Goal: Information Seeking & Learning: Check status

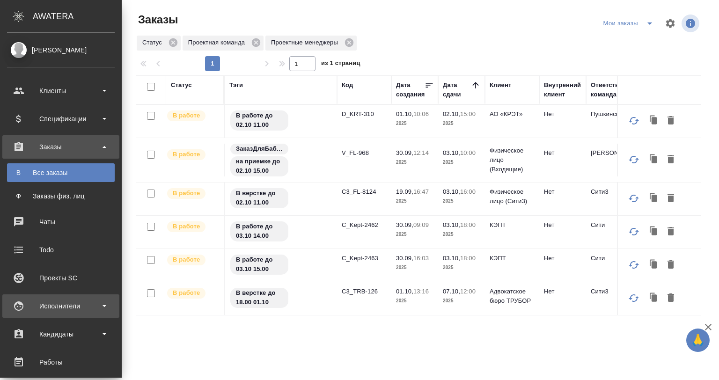
drag, startPoint x: 44, startPoint y: 307, endPoint x: 45, endPoint y: 314, distance: 7.0
click at [45, 307] on div "Исполнители" at bounding box center [61, 306] width 108 height 14
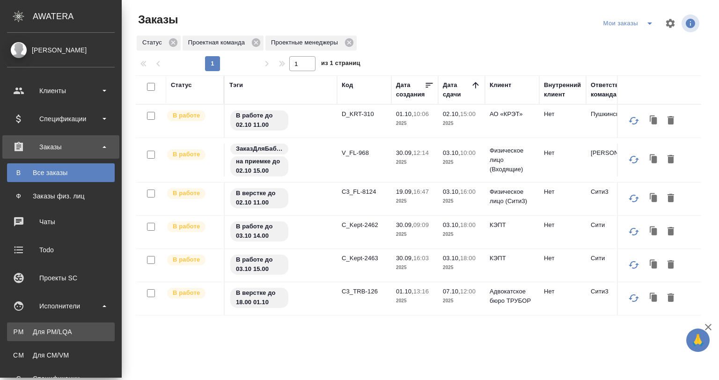
click at [45, 326] on link "PM Для PM/[GEOGRAPHIC_DATA]" at bounding box center [61, 331] width 108 height 19
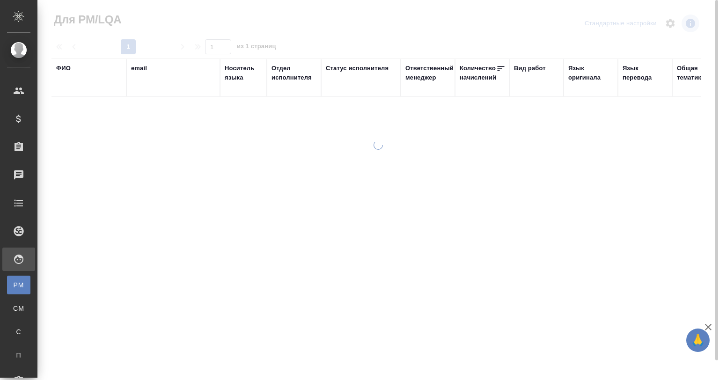
click at [60, 67] on div "ФИО" at bounding box center [63, 68] width 15 height 9
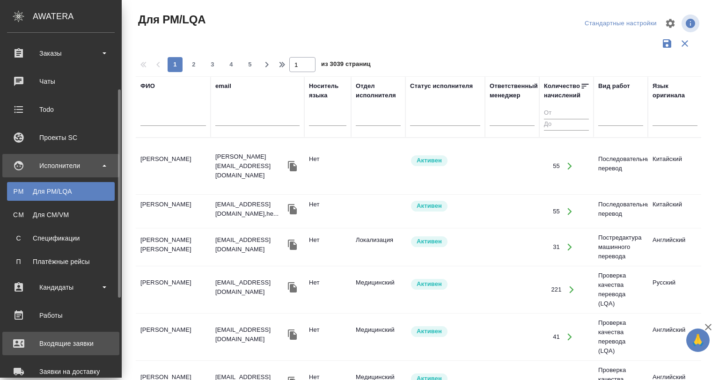
scroll to position [140, 0]
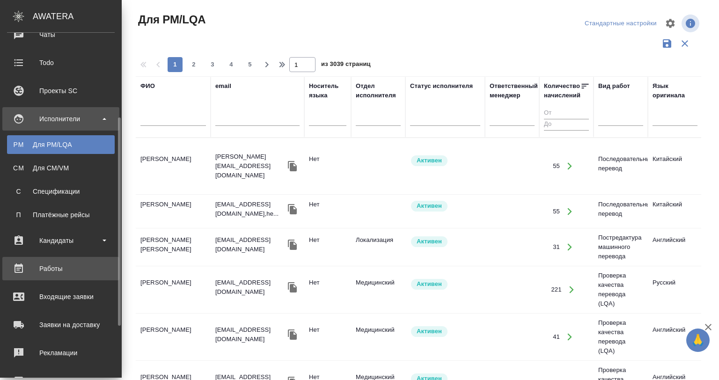
click at [61, 260] on link "Работы" at bounding box center [60, 268] width 117 height 23
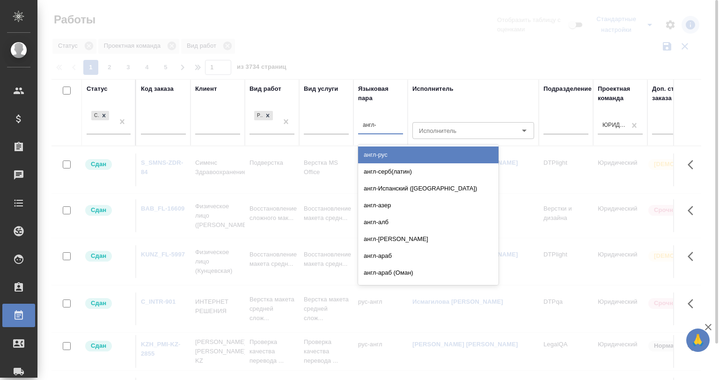
click at [387, 155] on div "англ-рус" at bounding box center [428, 154] width 140 height 17
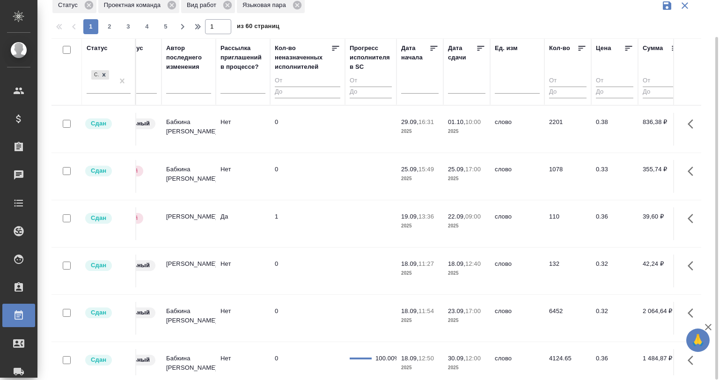
scroll to position [0, 534]
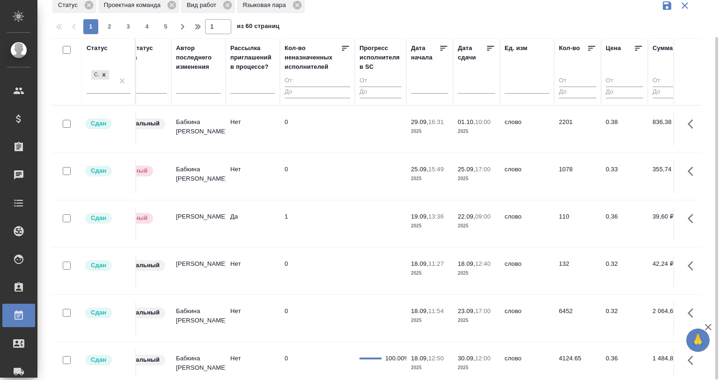
drag, startPoint x: 243, startPoint y: 375, endPoint x: 238, endPoint y: 371, distance: 5.7
click at [238, 371] on div "Работы Отобразить таблицу с оценками Стандартные настройки Статус Проектная ком…" at bounding box center [379, 169] width 667 height 421
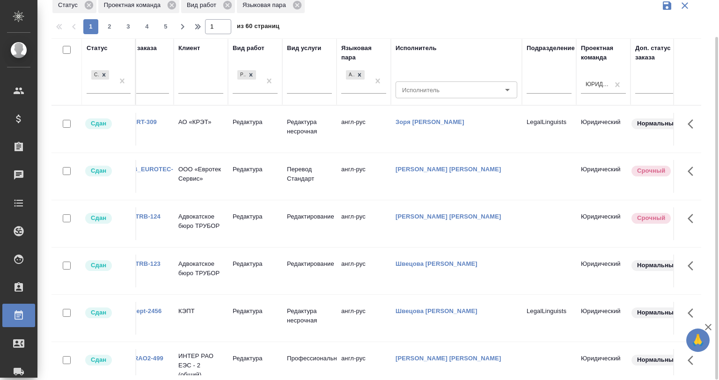
scroll to position [0, 0]
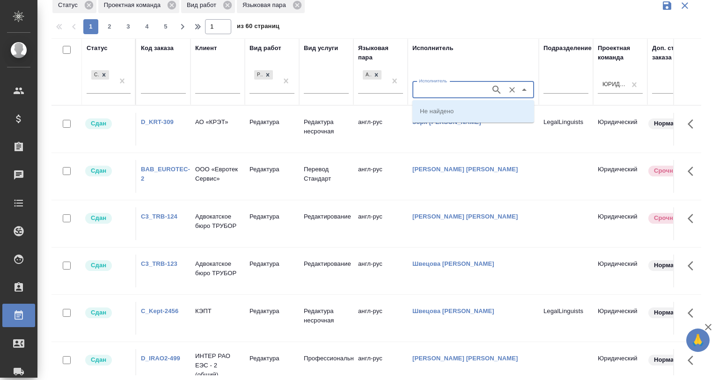
click at [481, 84] on input "Исполнитель" at bounding box center [450, 89] width 71 height 11
type input "в"
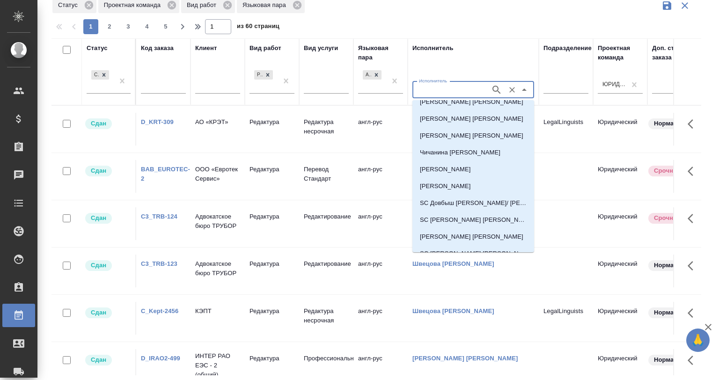
scroll to position [1271, 0]
click at [515, 87] on icon "Очистить" at bounding box center [511, 89] width 9 height 9
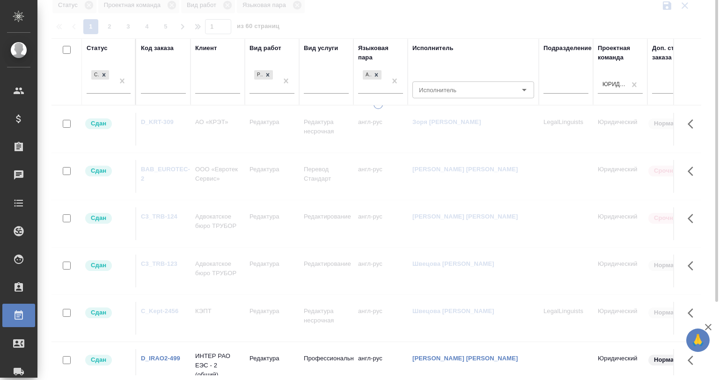
scroll to position [0, 0]
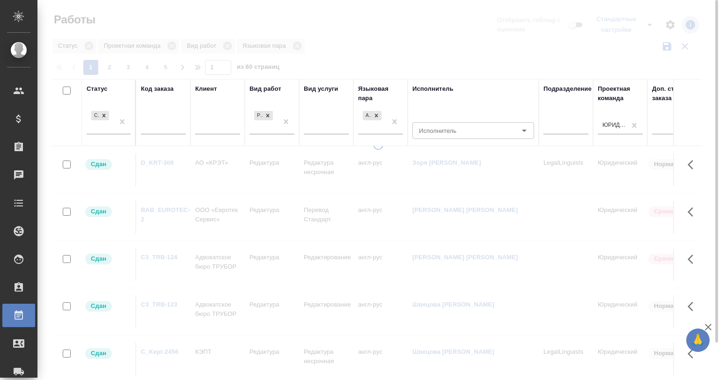
click at [109, 67] on div at bounding box center [377, 190] width 681 height 380
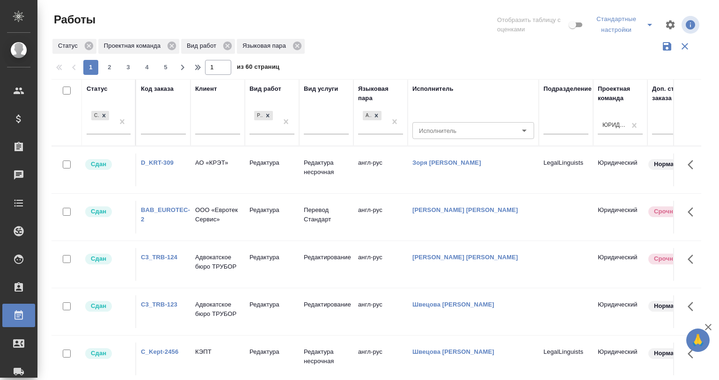
drag, startPoint x: 111, startPoint y: 67, endPoint x: 109, endPoint y: 62, distance: 5.8
click at [110, 67] on span "2" at bounding box center [109, 67] width 15 height 9
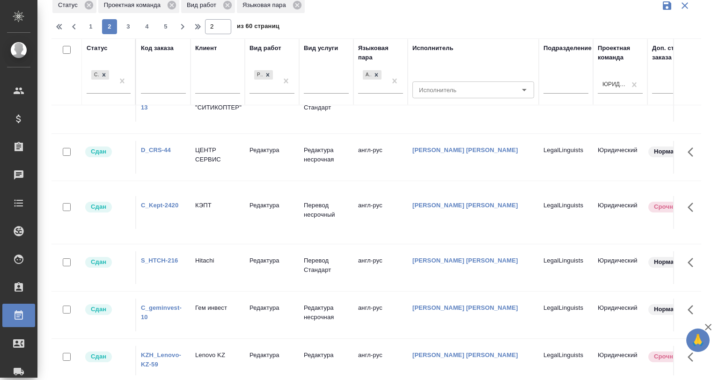
scroll to position [1070, 0]
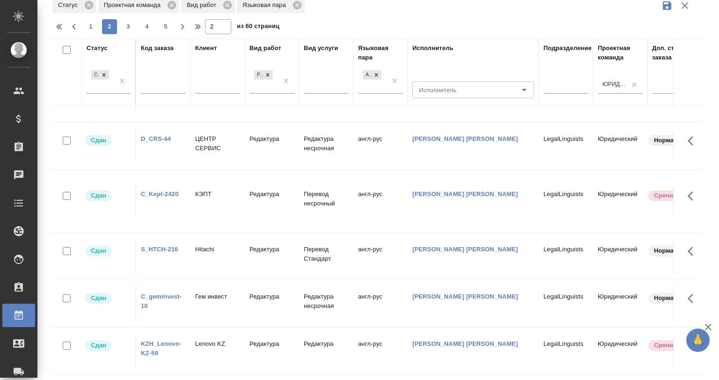
click at [129, 29] on span "3" at bounding box center [128, 26] width 15 height 9
type input "3"
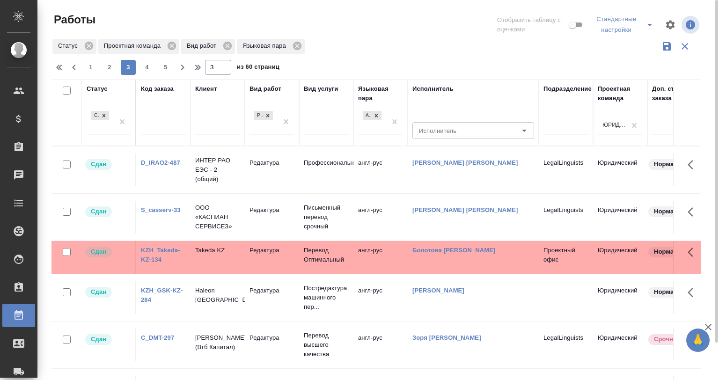
scroll to position [0, 0]
click at [154, 71] on div "1 2 3 4 5" at bounding box center [128, 67] width 94 height 15
click at [148, 69] on span "4" at bounding box center [146, 67] width 15 height 9
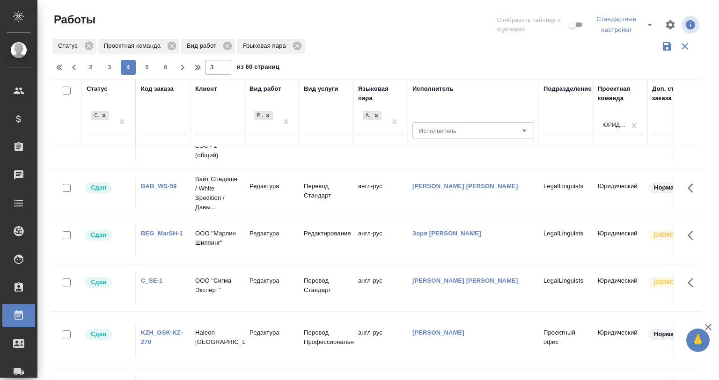
scroll to position [41, 0]
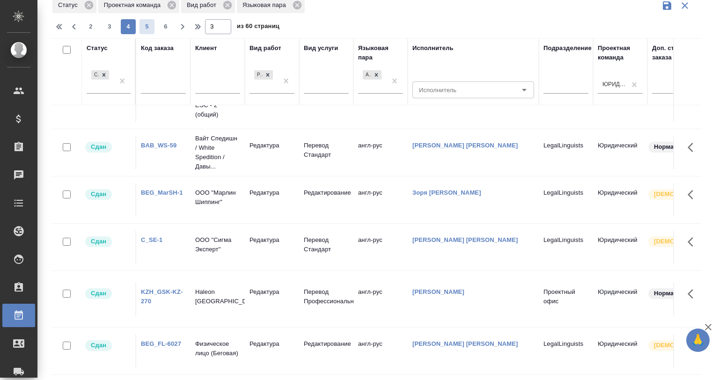
click at [153, 28] on span "5" at bounding box center [146, 26] width 15 height 9
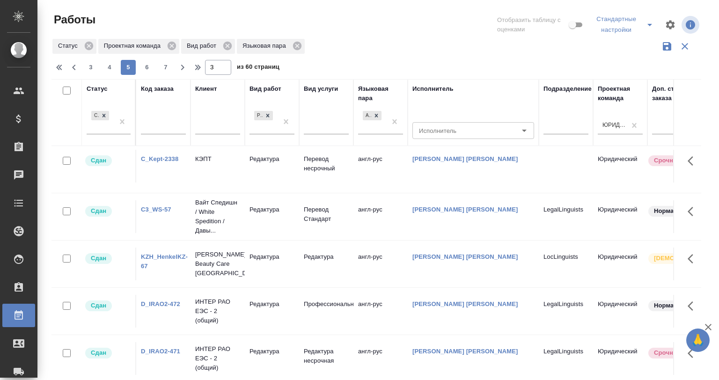
scroll to position [0, 0]
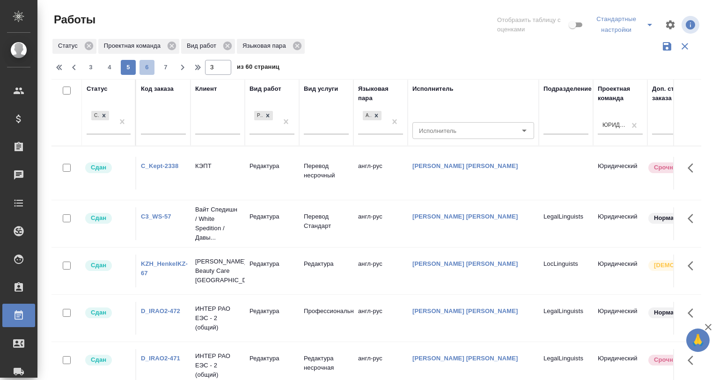
click at [150, 67] on span "6" at bounding box center [146, 67] width 15 height 9
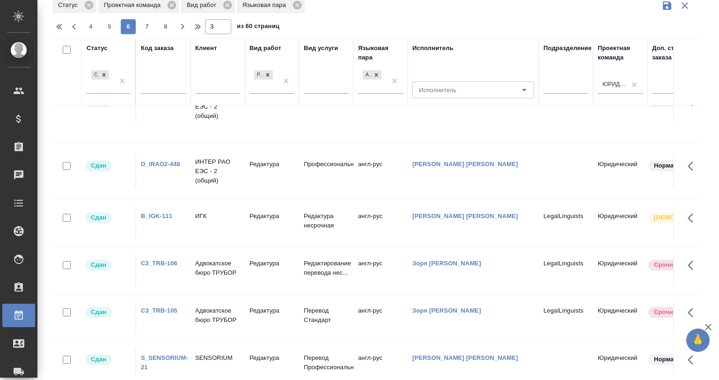
scroll to position [932, 0]
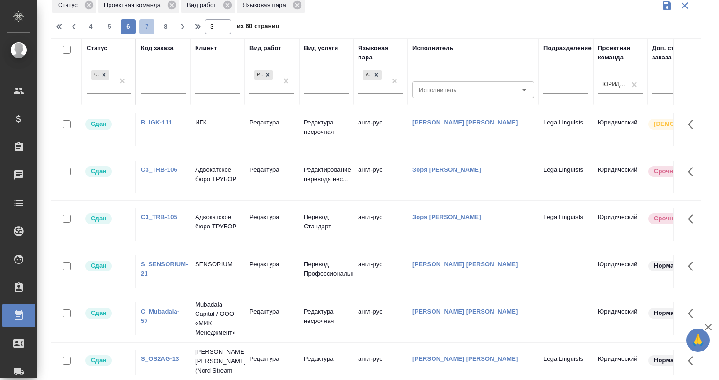
click at [145, 32] on button "7" at bounding box center [146, 26] width 15 height 15
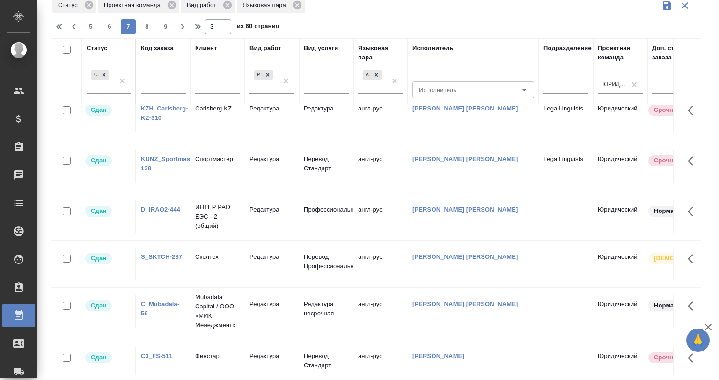
scroll to position [0, 0]
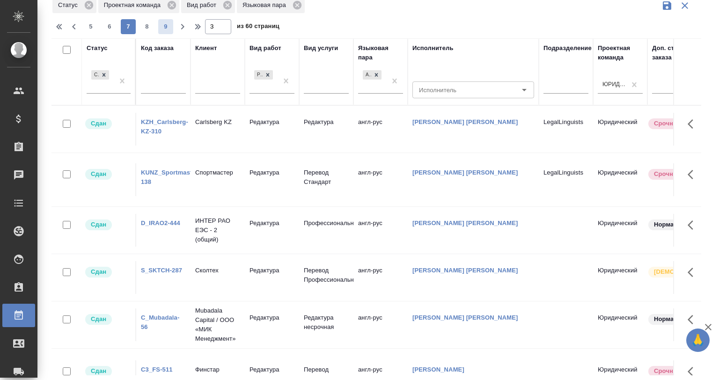
click at [167, 28] on span "9" at bounding box center [165, 26] width 15 height 9
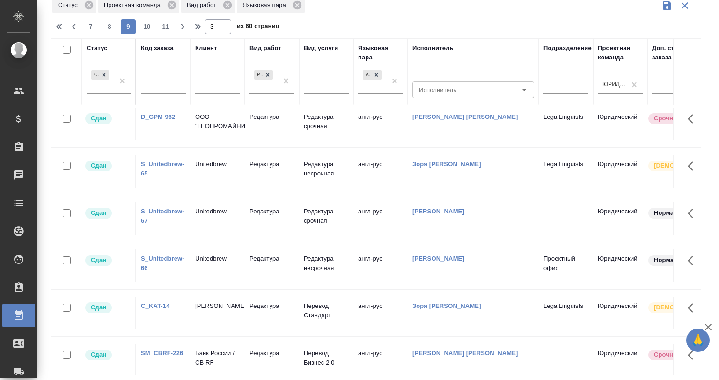
scroll to position [926, 0]
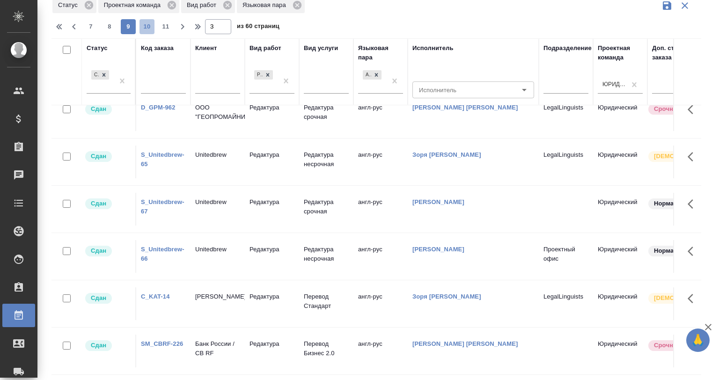
click at [150, 29] on span "10" at bounding box center [146, 26] width 15 height 9
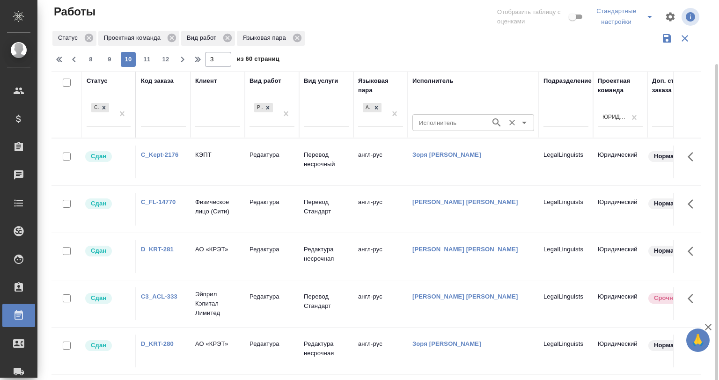
scroll to position [0, 0]
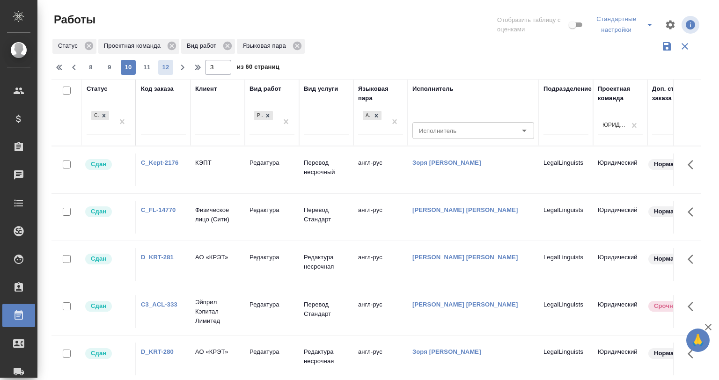
click at [171, 65] on div "8 9 10 11 12 3 из 60 страниц" at bounding box center [379, 67] width 657 height 15
click at [170, 65] on span "12" at bounding box center [165, 67] width 15 height 9
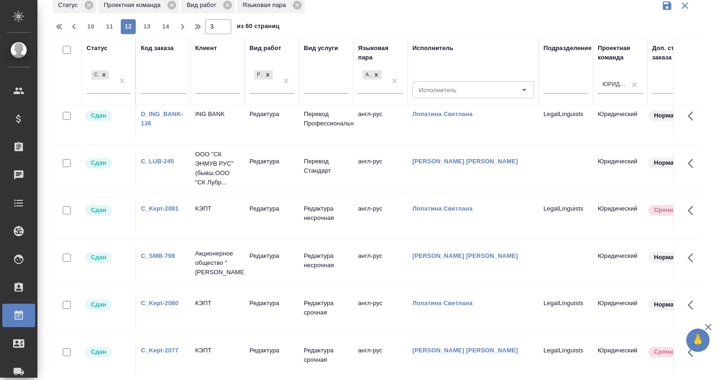
scroll to position [901, 0]
click at [146, 30] on span "13" at bounding box center [146, 26] width 15 height 9
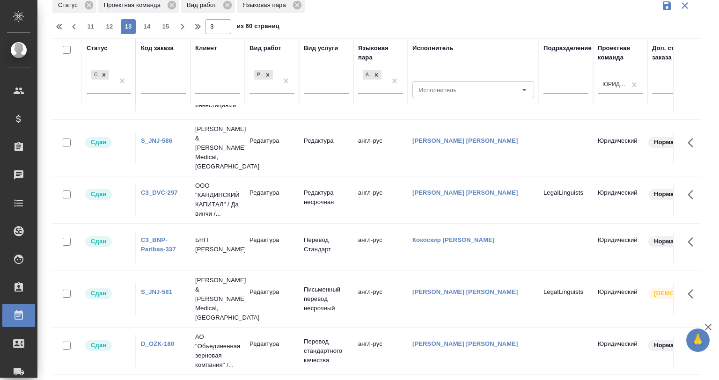
scroll to position [865, 0]
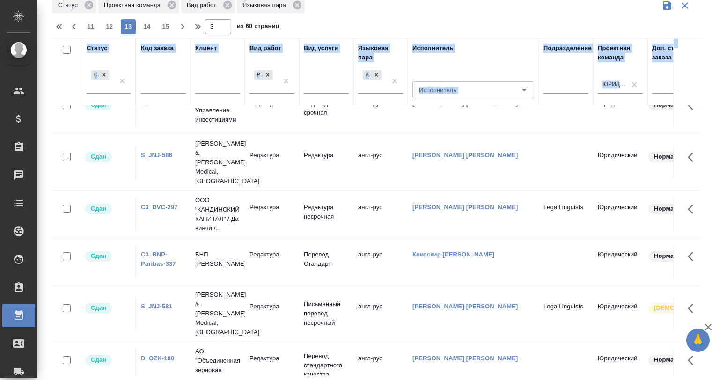
drag, startPoint x: 695, startPoint y: 310, endPoint x: 685, endPoint y: 291, distance: 21.8
click at [697, 284] on div "Статус Сдан Код заказа Клиент Вид работ Редактура Вид услуги Языковая пара англ…" at bounding box center [379, 206] width 657 height 337
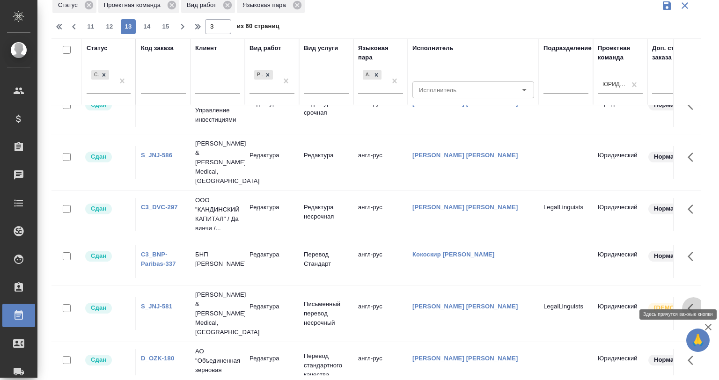
drag, startPoint x: 685, startPoint y: 291, endPoint x: 689, endPoint y: 293, distance: 4.8
click at [685, 297] on button "button" at bounding box center [693, 308] width 22 height 22
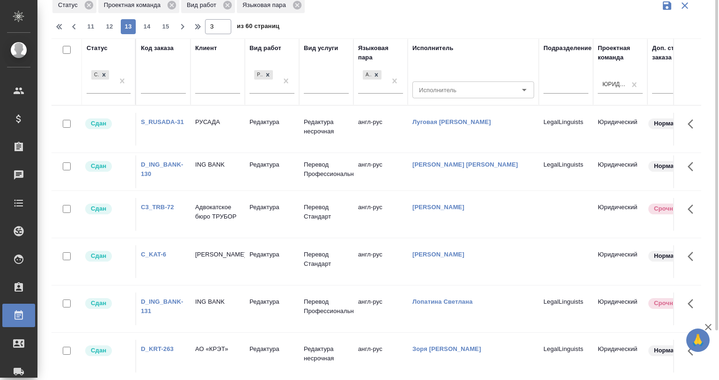
scroll to position [0, 0]
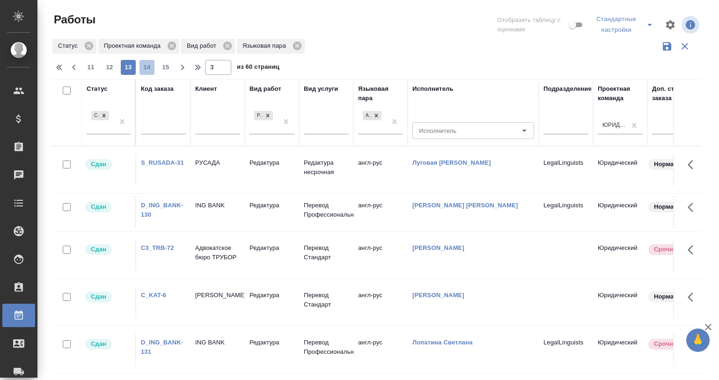
click at [150, 66] on span "14" at bounding box center [146, 67] width 15 height 9
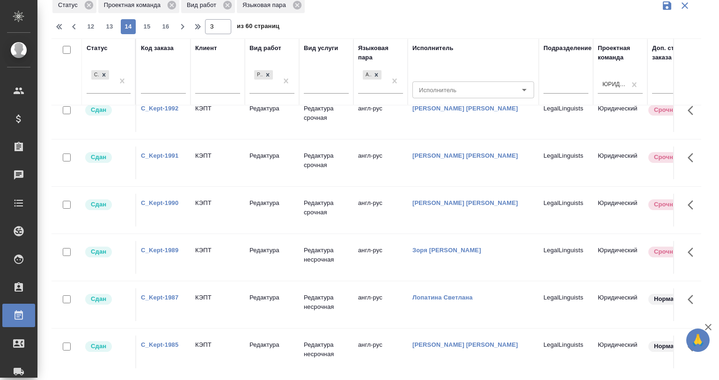
scroll to position [917, 0]
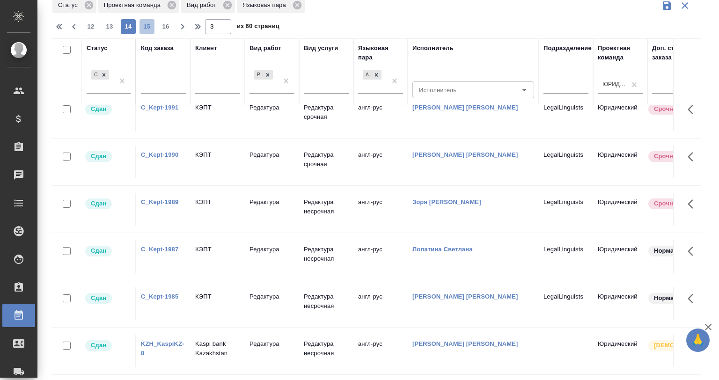
click at [142, 25] on span "15" at bounding box center [146, 26] width 15 height 9
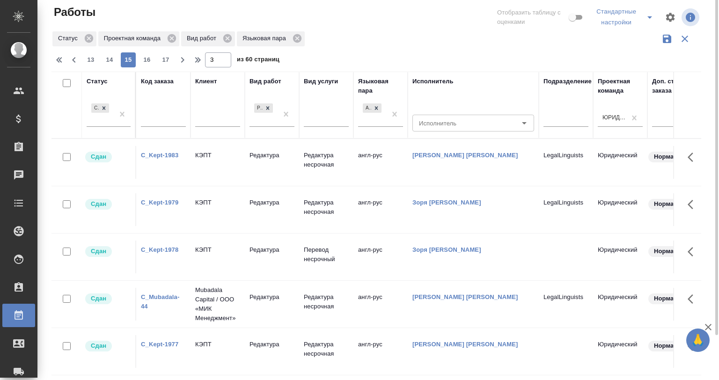
scroll to position [0, 0]
